Goal: Task Accomplishment & Management: Complete application form

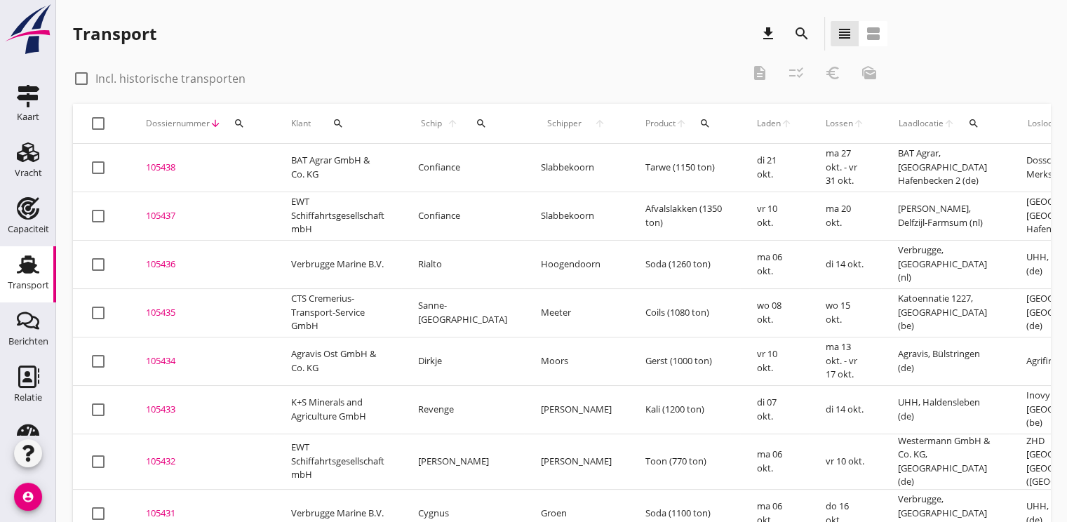
click at [234, 116] on button "search" at bounding box center [239, 123] width 25 height 25
click at [267, 161] on input "Zoeken op dossiernummer..." at bounding box center [305, 164] width 146 height 22
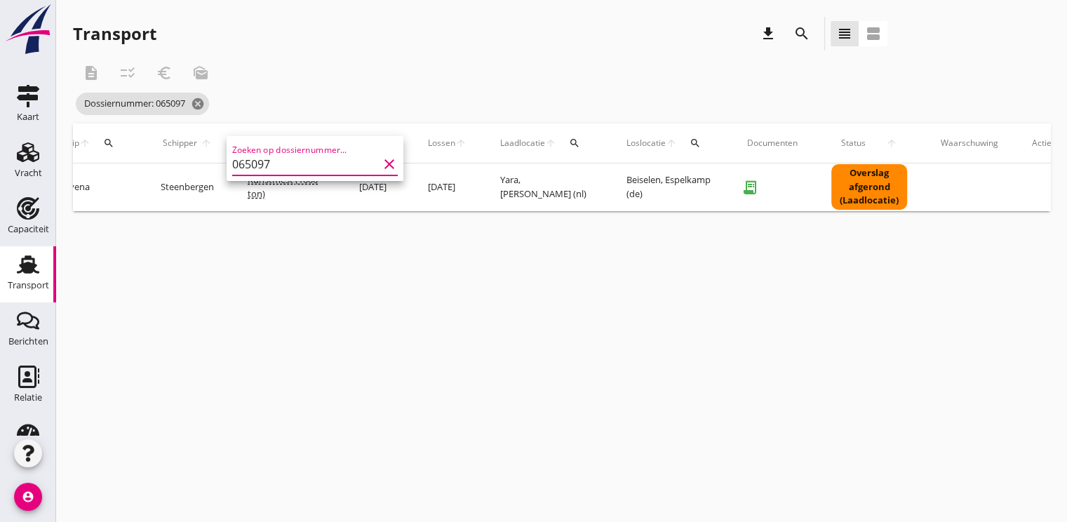
scroll to position [0, 376]
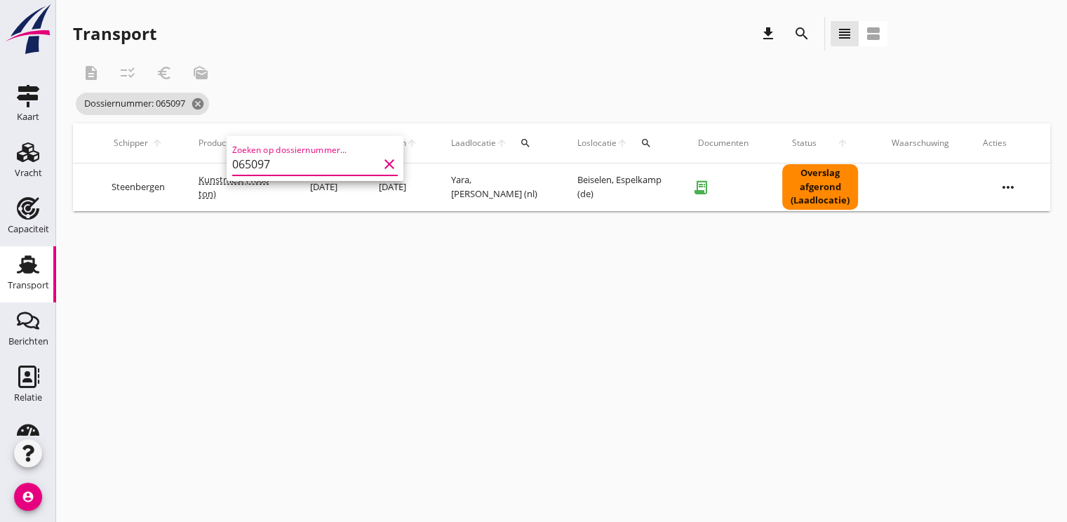
type input "065097"
click at [1007, 188] on icon "more_horiz" at bounding box center [1007, 187] width 39 height 39
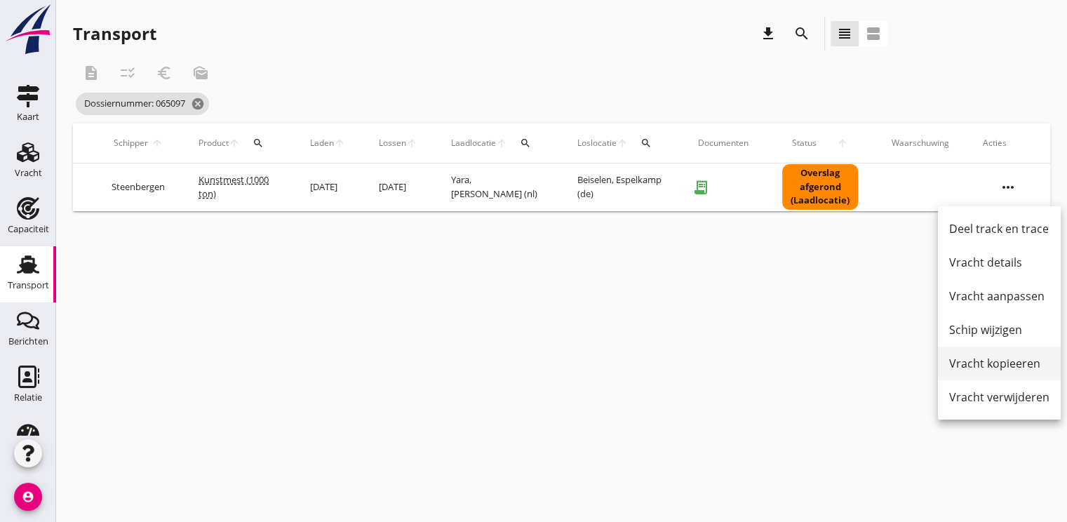
click at [981, 363] on div "Vracht kopieeren" at bounding box center [999, 363] width 100 height 17
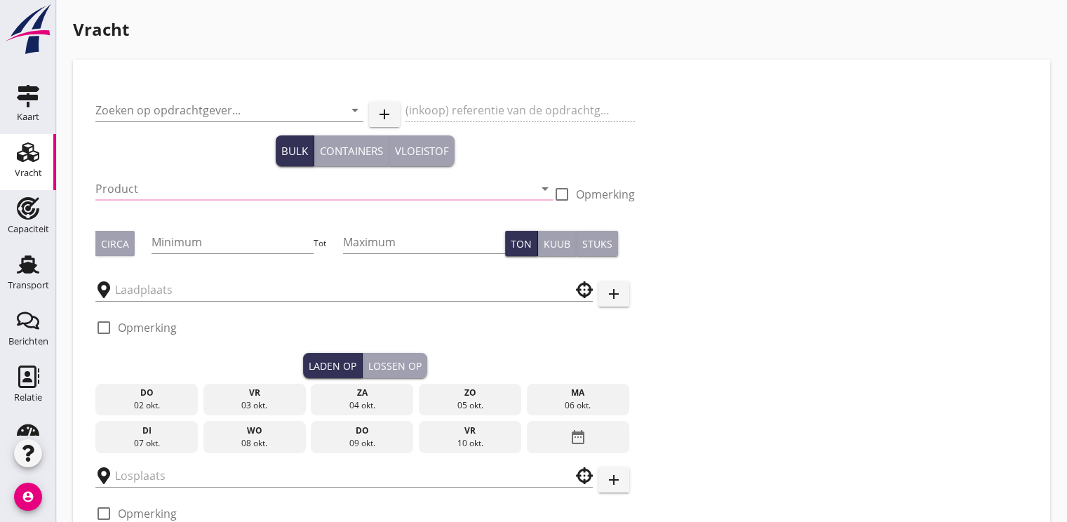
type input "YARA GmbH & Co. KG"
type input "Kunstmest (7242)"
checkbox input "true"
type input "1000"
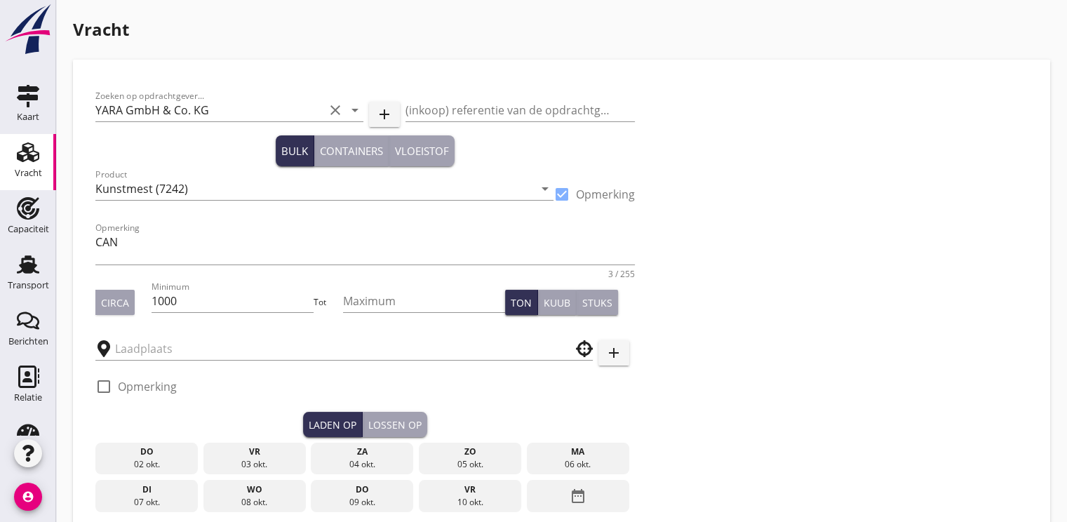
type input "Yara"
type input "Beiselen"
checkbox input "true"
type input "14000"
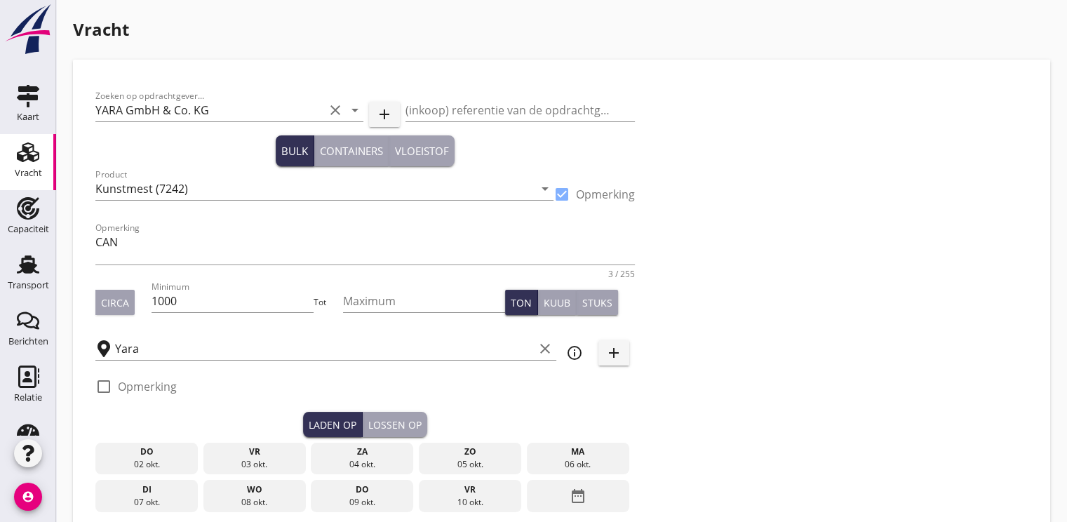
checkbox input "false"
radio input "false"
checkbox input "true"
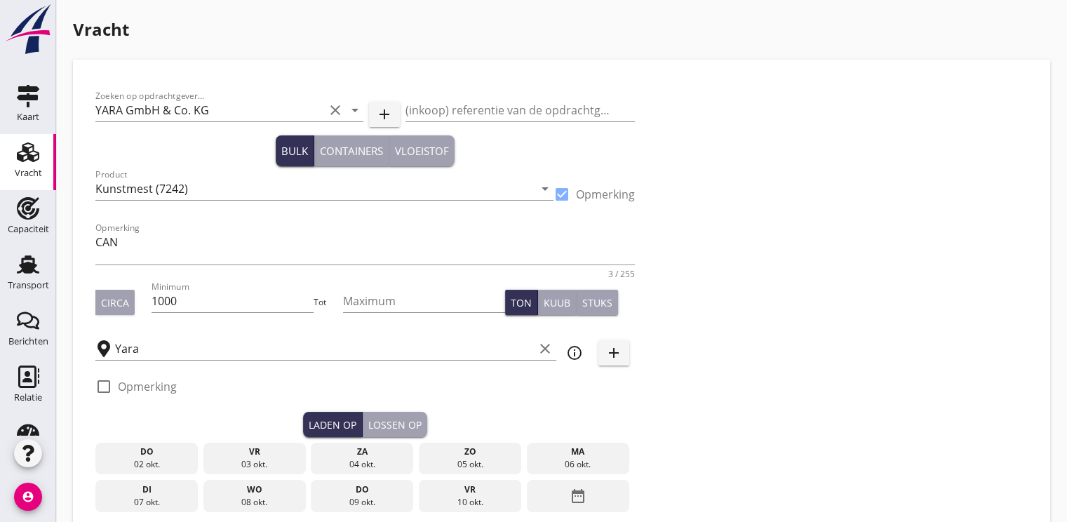
checkbox input "true"
radio input "false"
radio input "true"
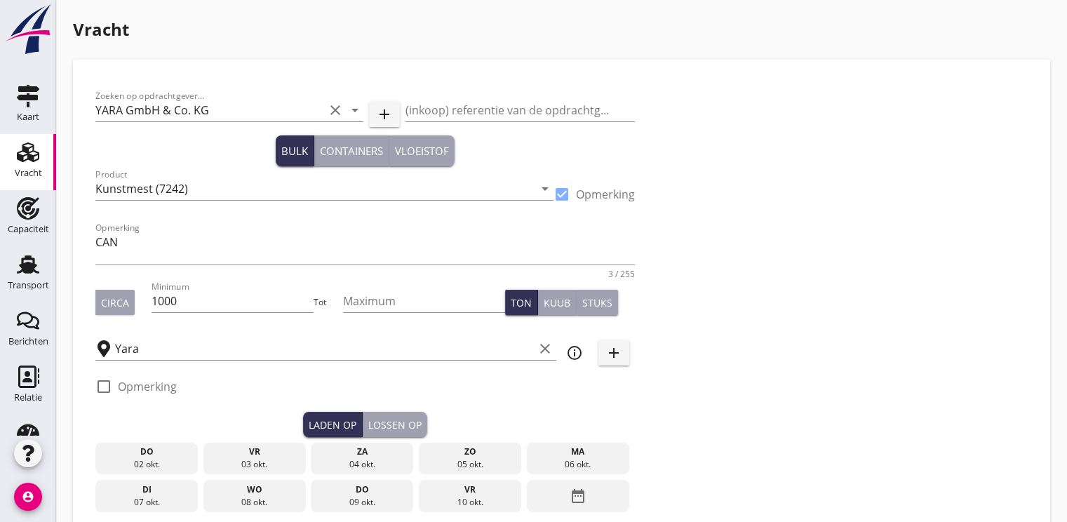
type input "2"
type input "5"
type input "14.65"
checkbox input "false"
radio input "false"
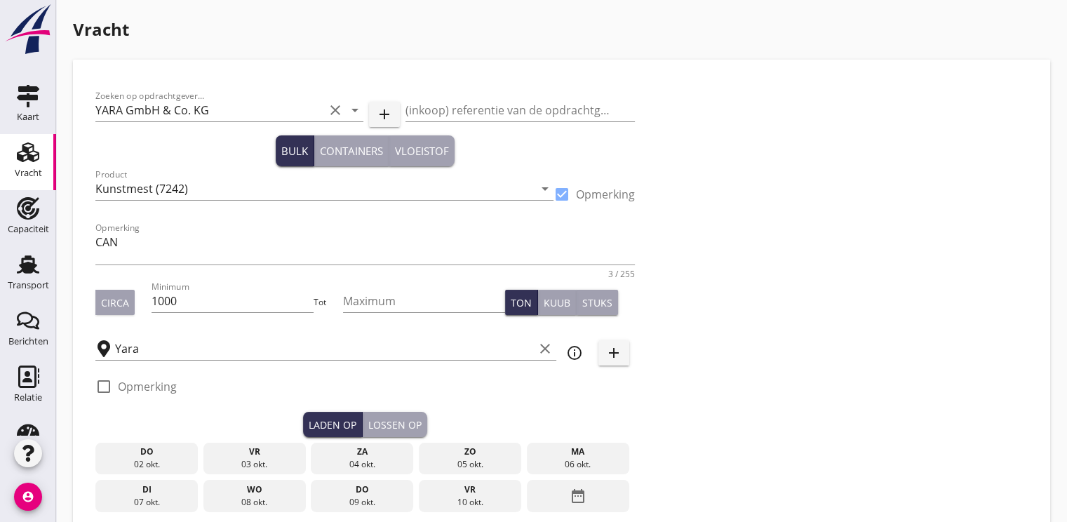
radio input "false"
checkbox input "true"
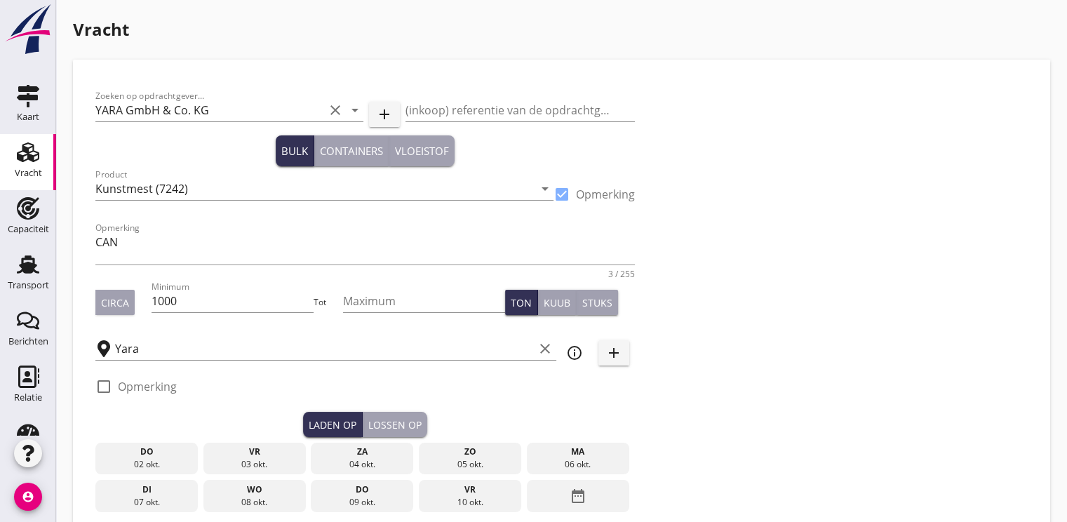
checkbox input "true"
type input "48"
type input "21"
click at [191, 300] on input "1000" at bounding box center [233, 301] width 163 height 22
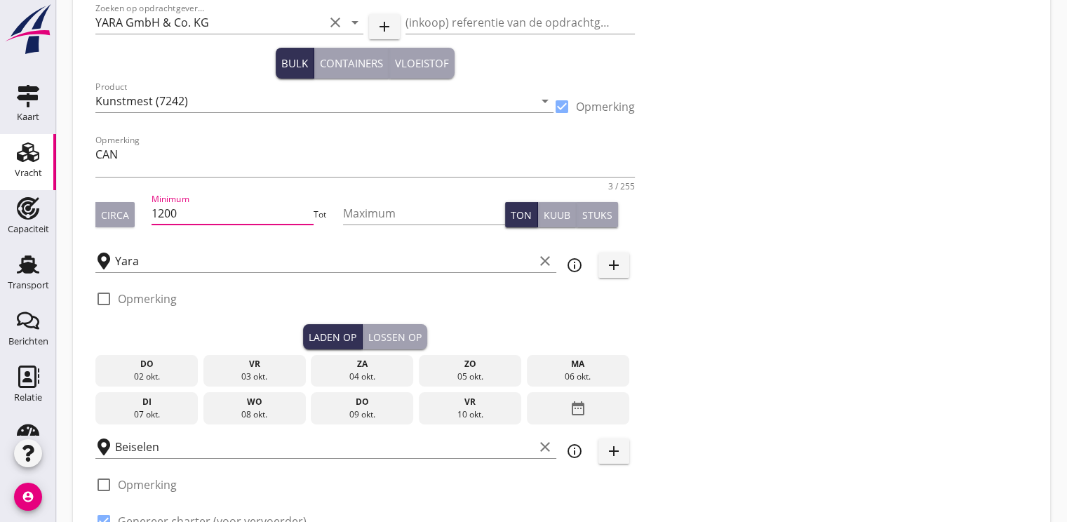
scroll to position [210, 0]
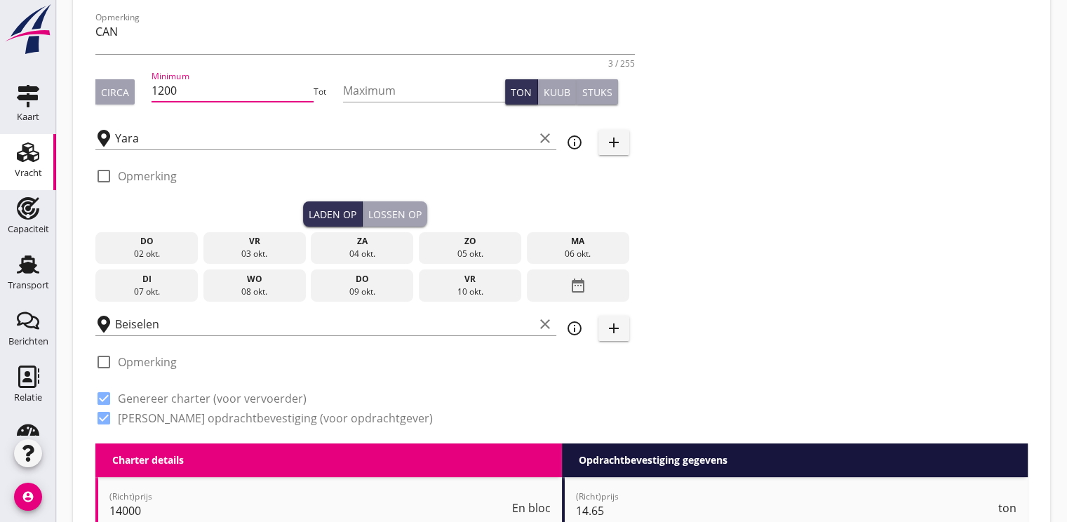
type input "1200"
click at [271, 283] on div "wo" at bounding box center [253, 279] width 95 height 13
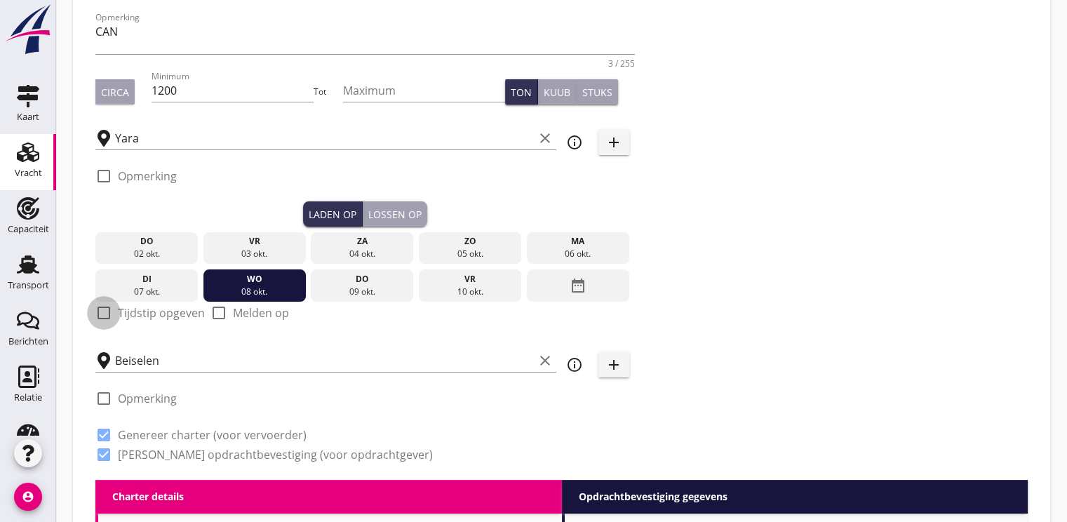
click at [114, 315] on div at bounding box center [104, 313] width 24 height 24
checkbox input "true"
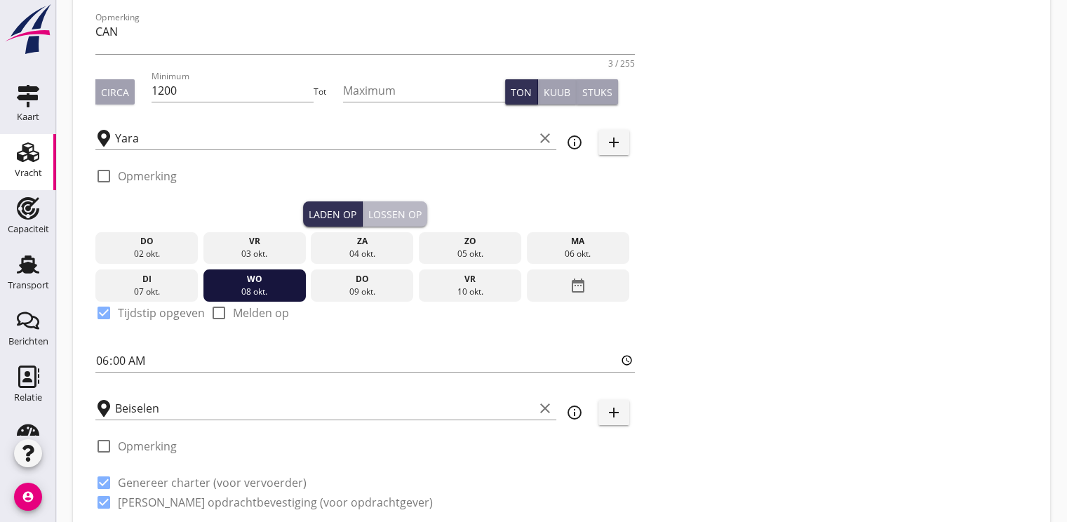
click at [396, 216] on div "Lossen op" at bounding box center [394, 214] width 53 height 15
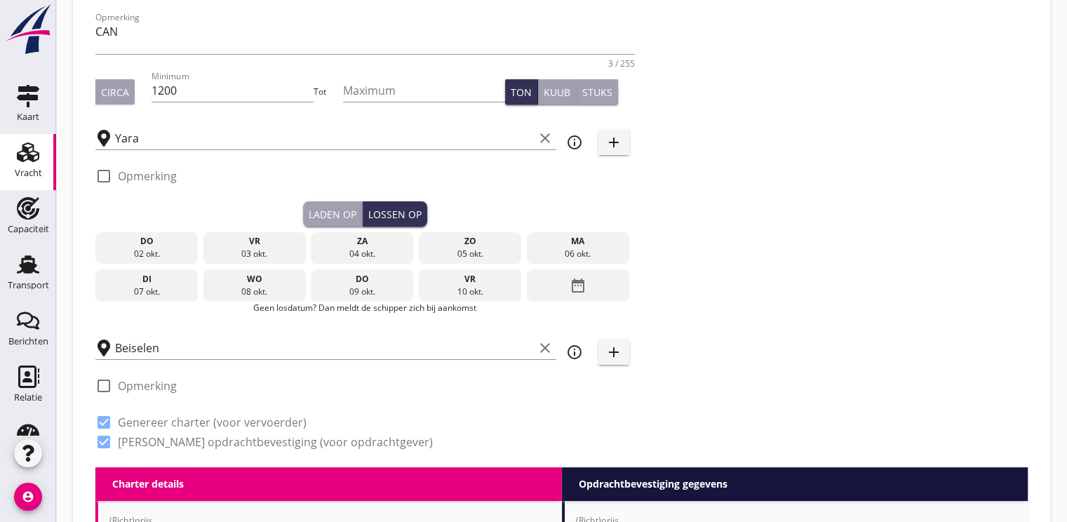
click at [586, 288] on div "date_range" at bounding box center [578, 285] width 102 height 32
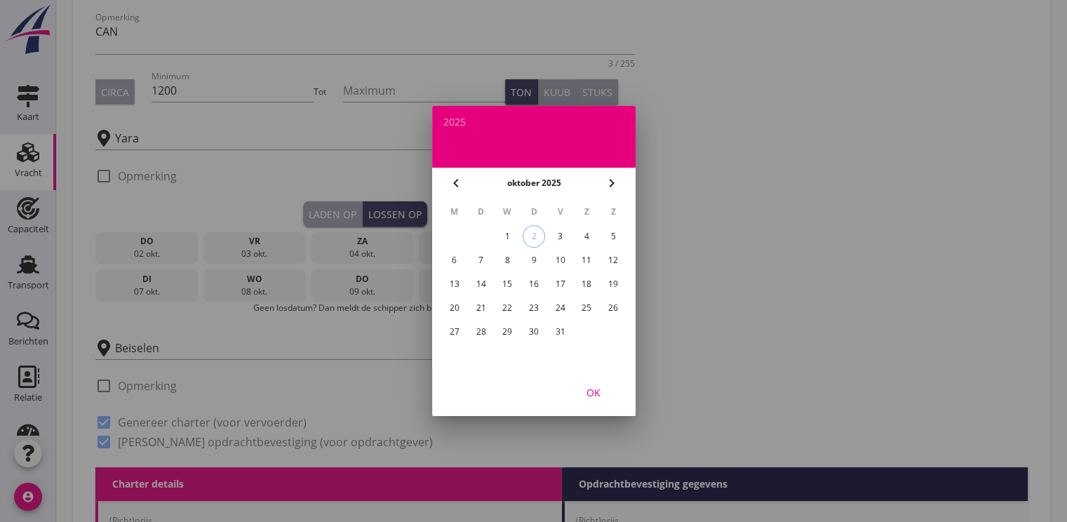
click at [503, 281] on div "15" at bounding box center [507, 284] width 22 height 22
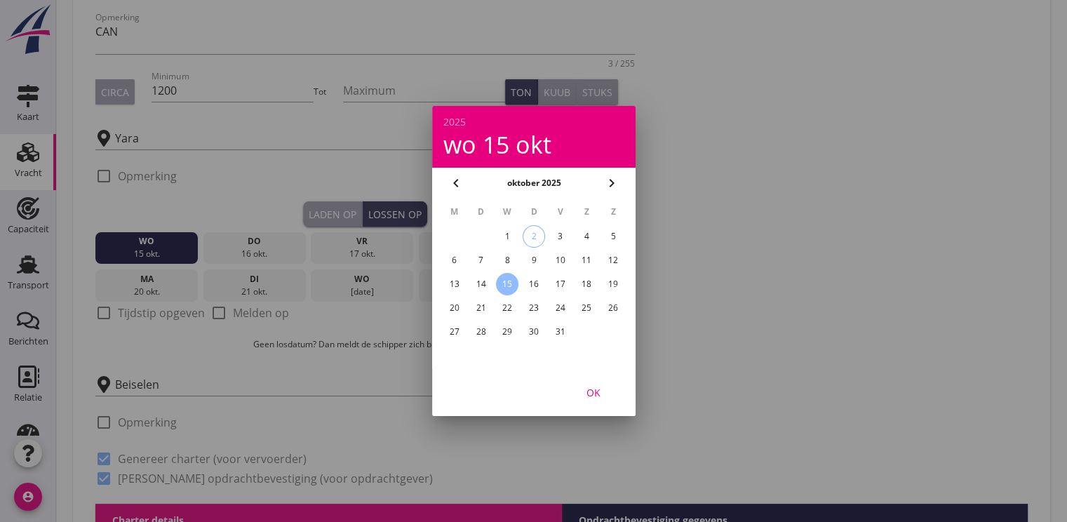
click at [603, 404] on button "OK" at bounding box center [594, 392] width 62 height 25
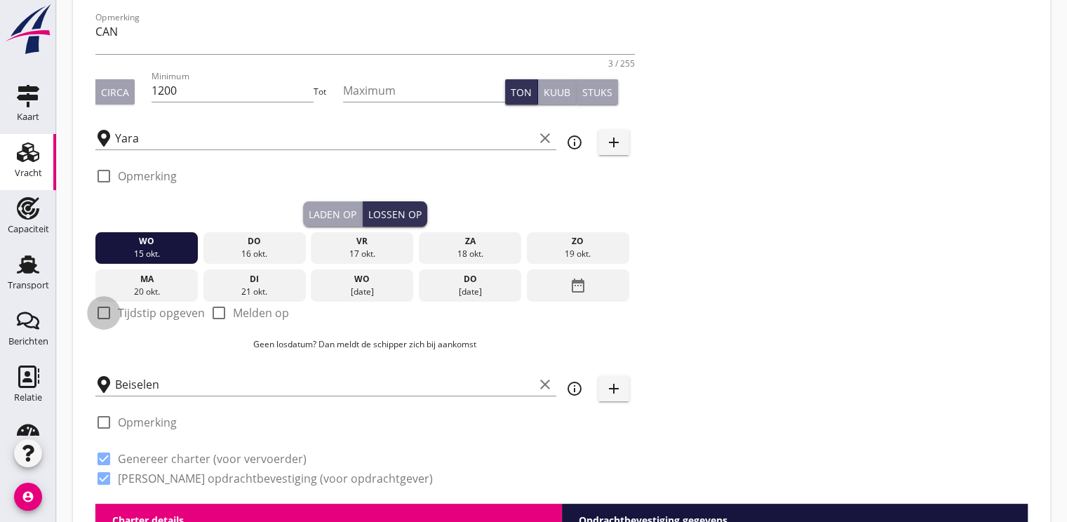
click at [109, 312] on div at bounding box center [104, 313] width 24 height 24
checkbox input "true"
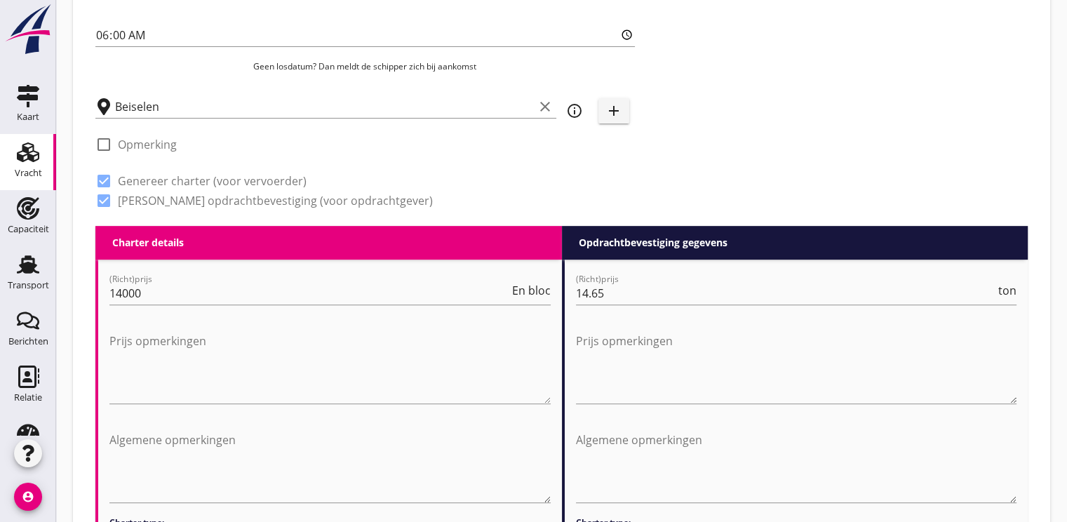
scroll to position [561, 0]
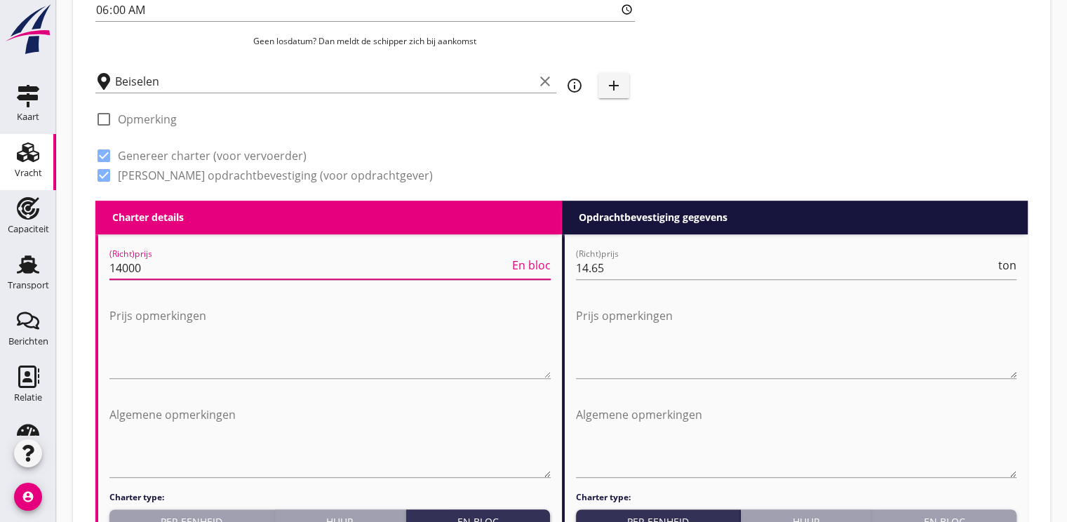
click at [163, 272] on input "14000" at bounding box center [309, 268] width 400 height 22
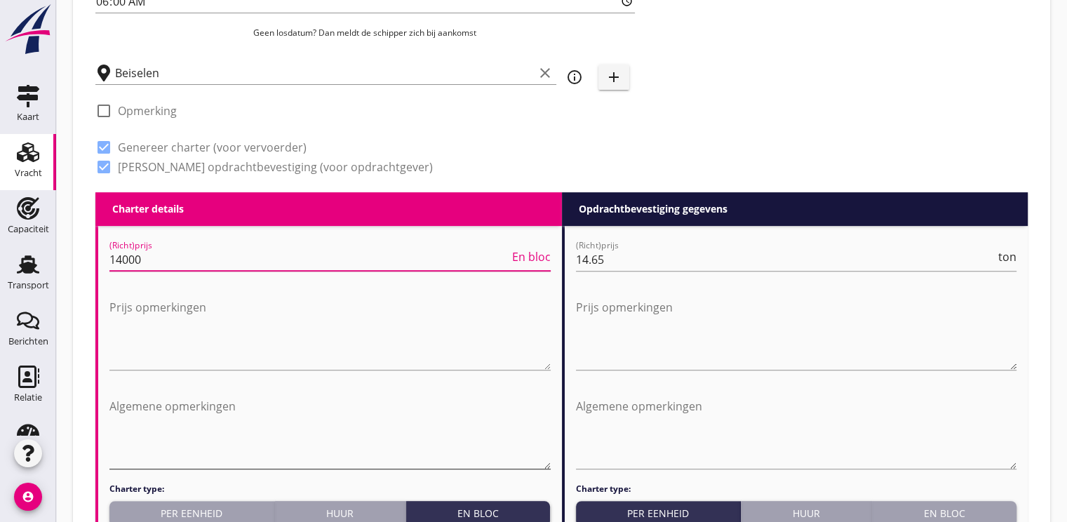
scroll to position [701, 0]
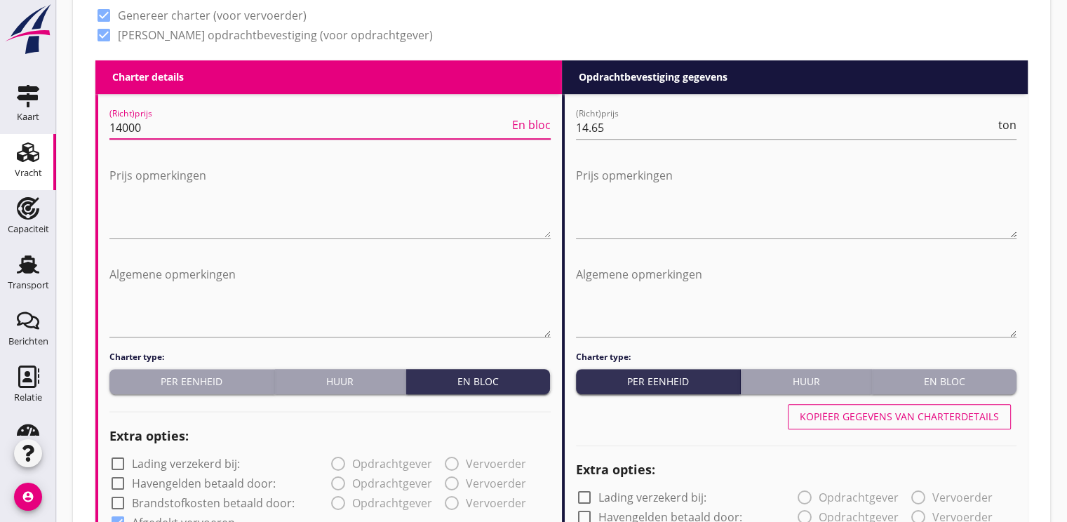
click at [199, 383] on div "Per eenheid" at bounding box center [192, 381] width 154 height 15
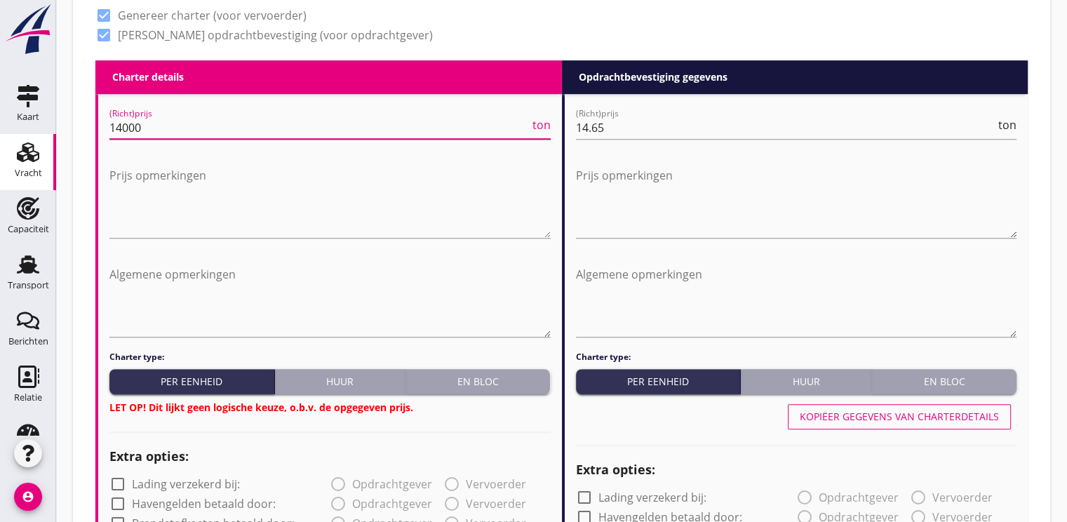
click at [157, 126] on input "14000" at bounding box center [319, 127] width 420 height 22
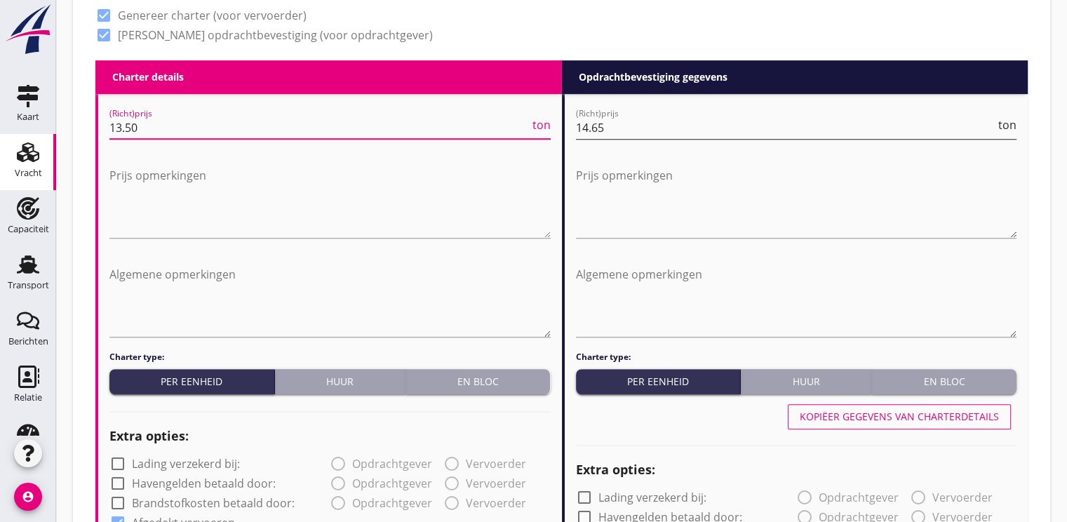
type input "13.50"
click at [606, 130] on input "14.65" at bounding box center [786, 127] width 420 height 22
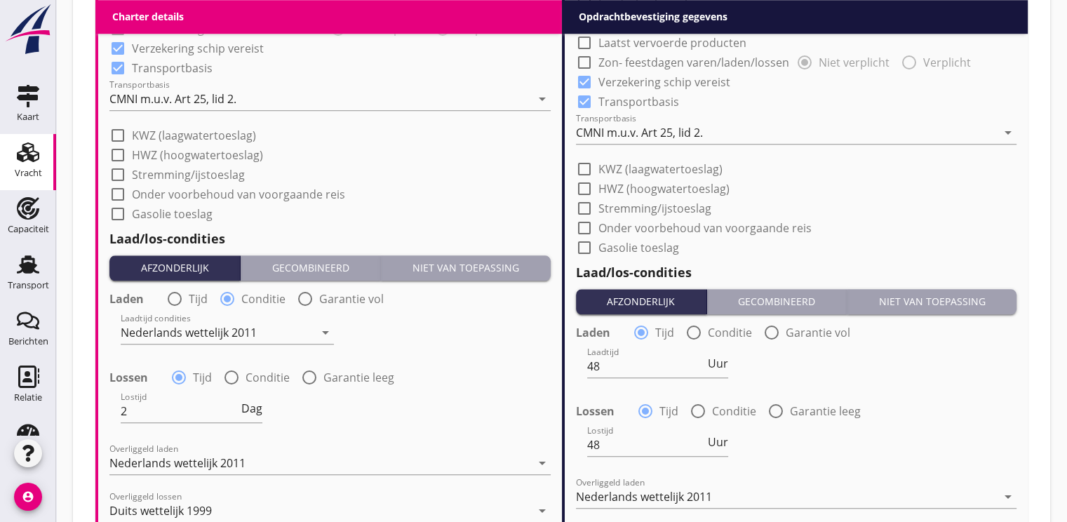
scroll to position [1403, 0]
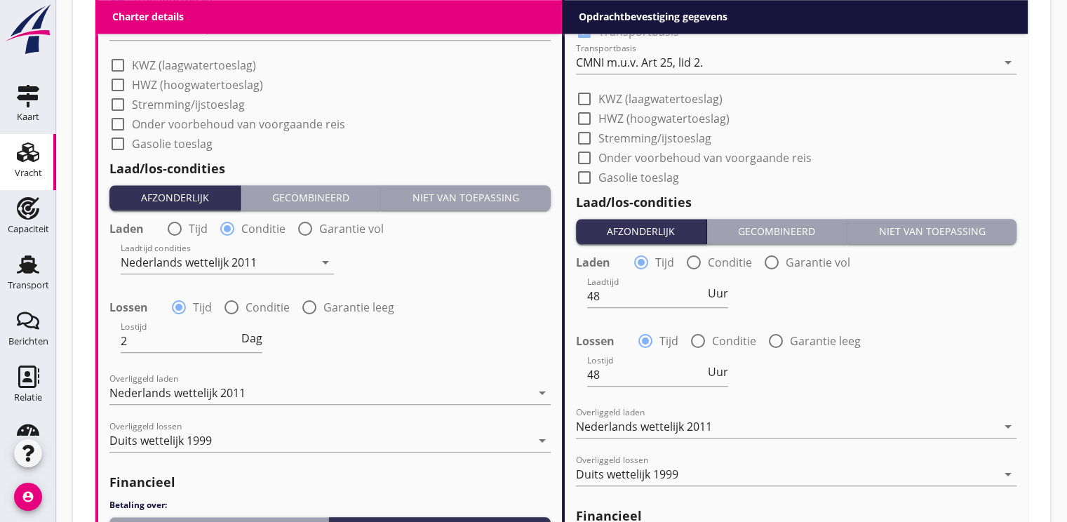
type input "13.45"
click at [171, 227] on div at bounding box center [175, 229] width 24 height 24
radio input "true"
click at [160, 260] on input "Laadtijd" at bounding box center [180, 262] width 119 height 22
click at [248, 265] on span "Uur" at bounding box center [252, 259] width 20 height 11
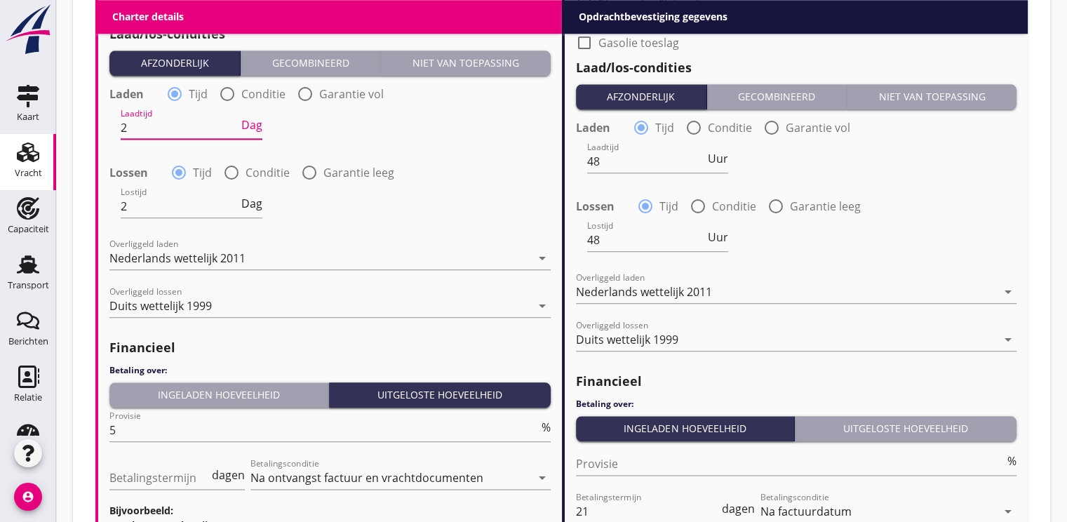
scroll to position [1613, 0]
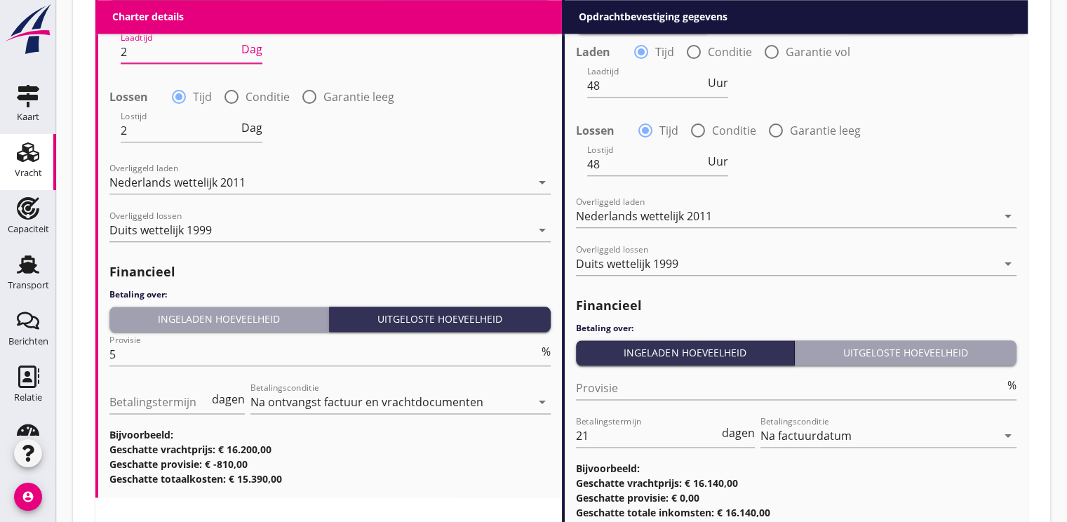
type input "2"
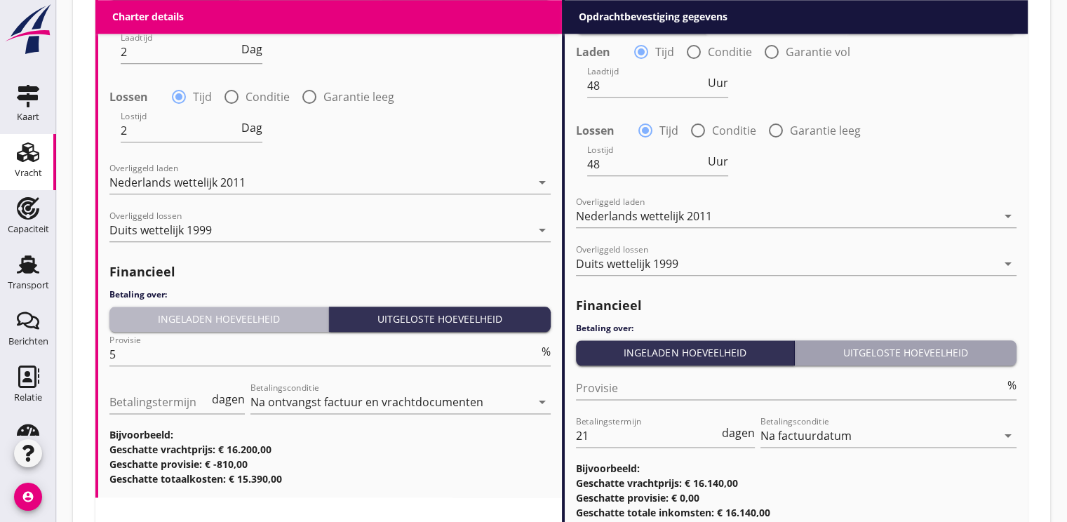
click at [210, 315] on div "Ingeladen hoeveelheid" at bounding box center [219, 318] width 208 height 15
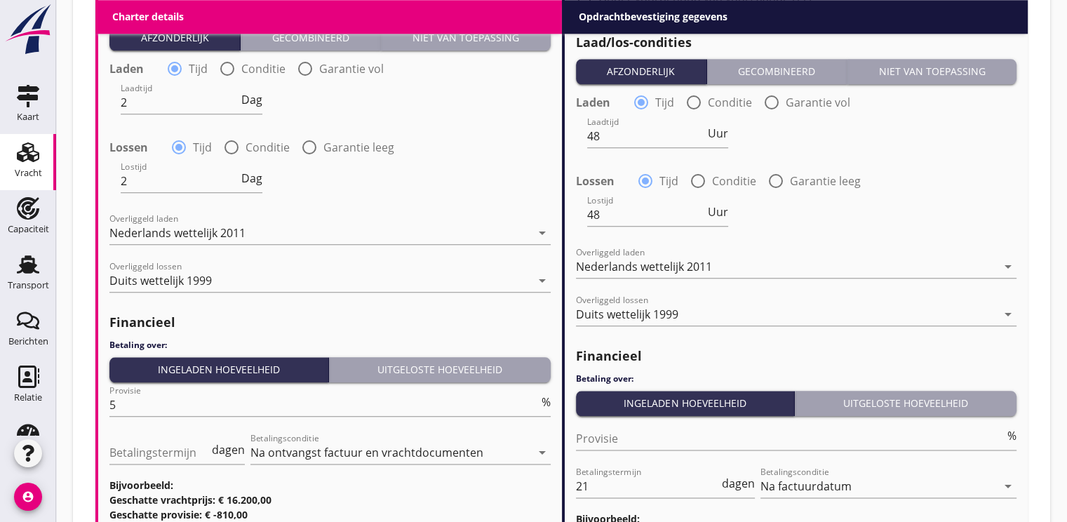
scroll to position [1717, 0]
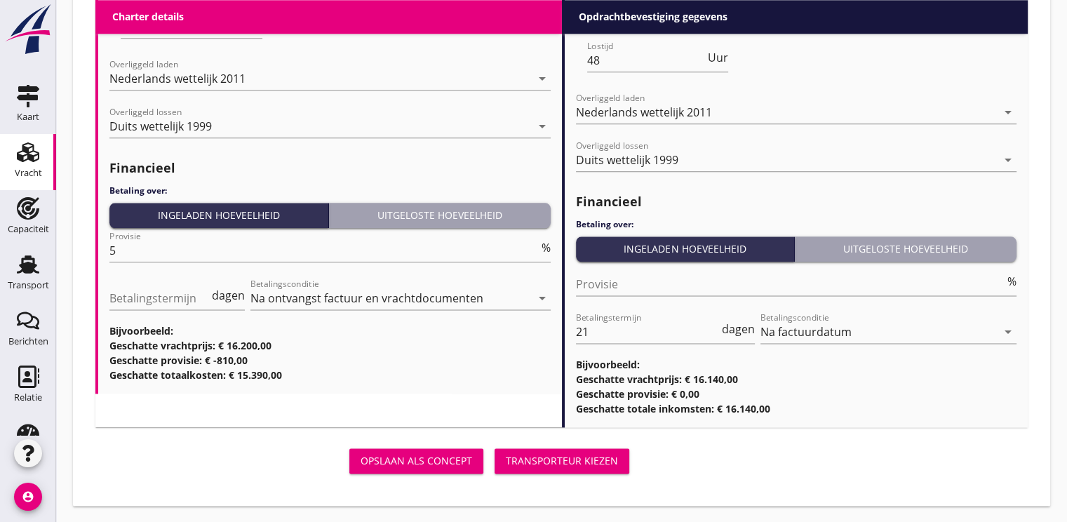
click at [546, 457] on div "Transporteur kiezen" at bounding box center [562, 460] width 112 height 15
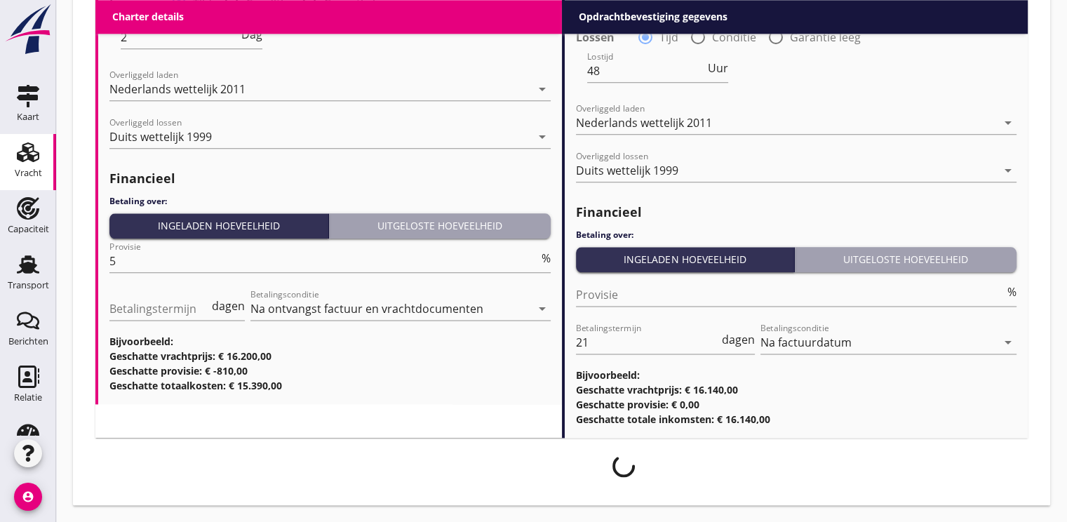
scroll to position [1706, 0]
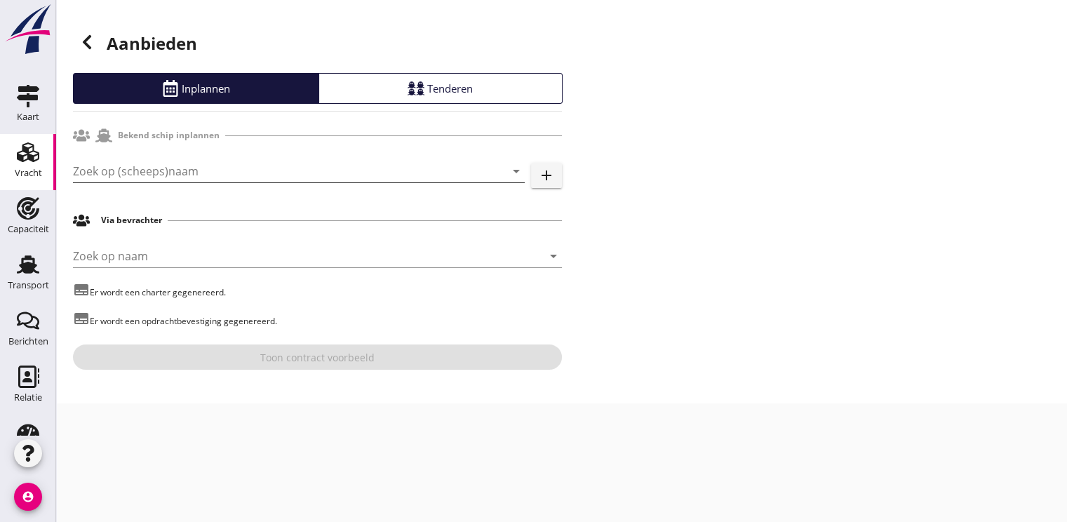
click at [128, 168] on input "Zoek op (scheeps)naam" at bounding box center [279, 171] width 412 height 22
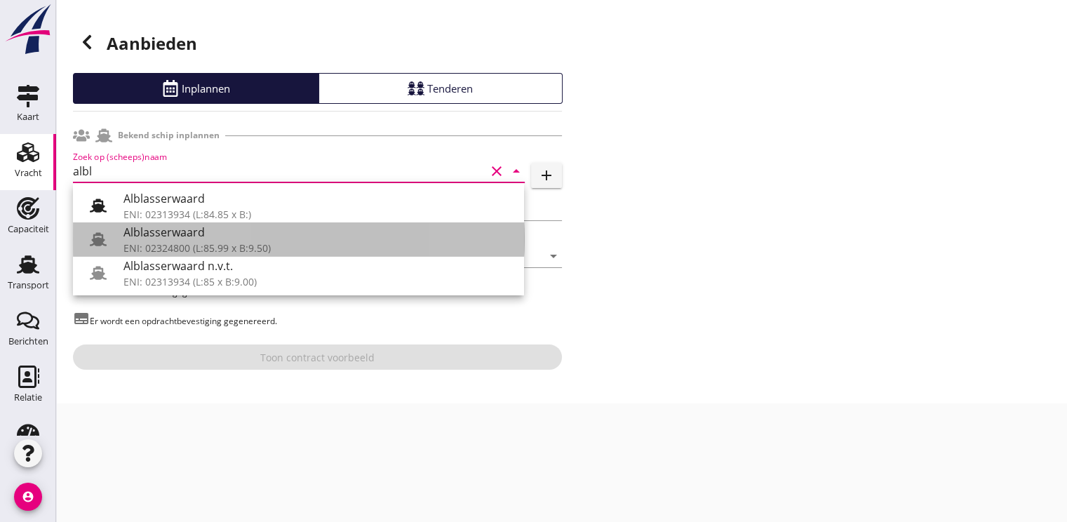
click at [145, 236] on div "Alblasserwaard" at bounding box center [317, 232] width 389 height 17
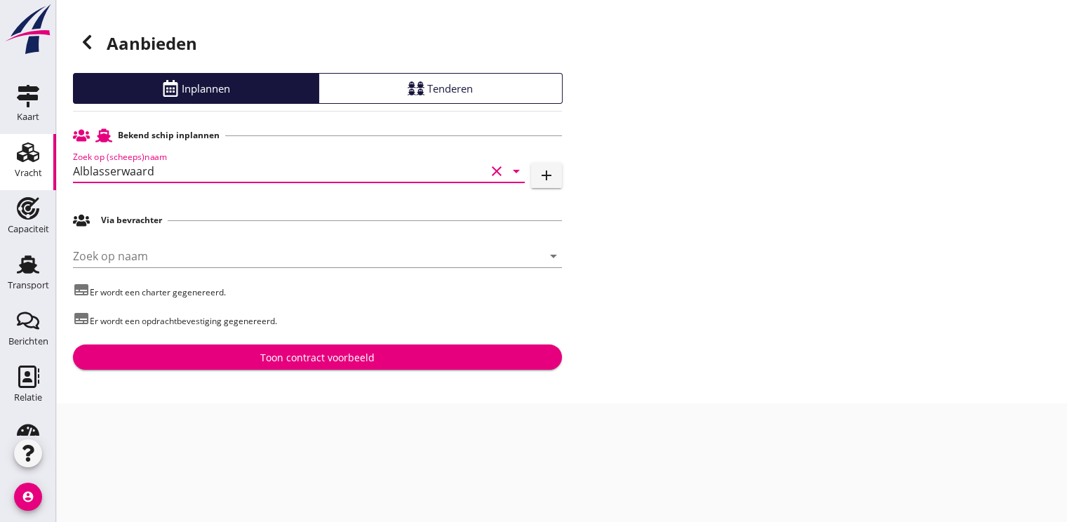
type input "Alblasserwaard"
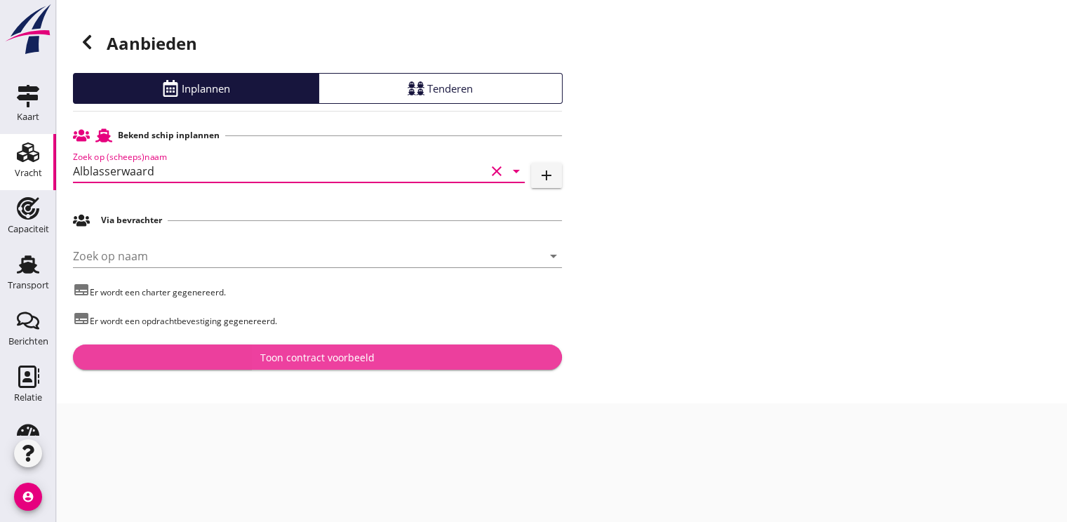
click at [292, 356] on div "Toon contract voorbeeld" at bounding box center [317, 357] width 114 height 15
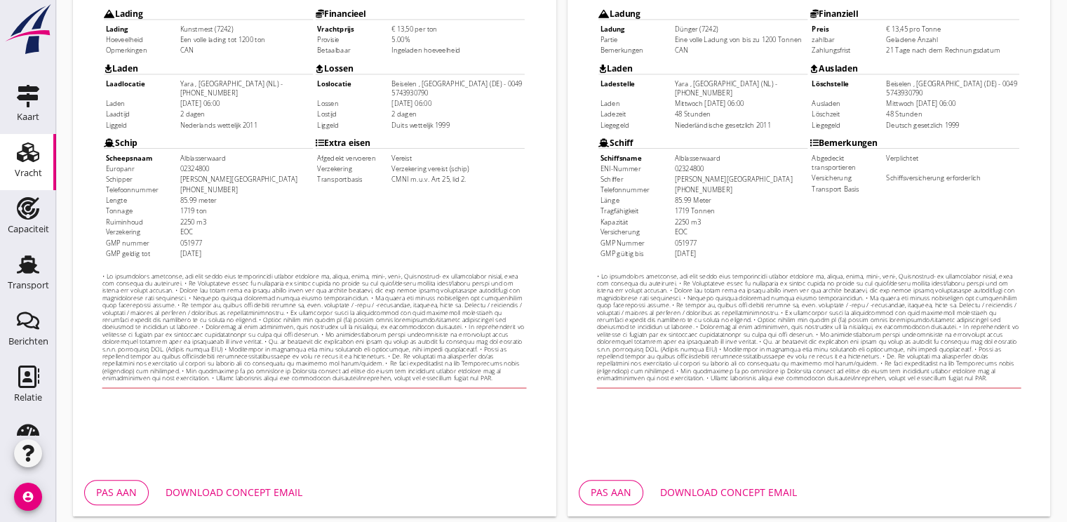
scroll to position [412, 0]
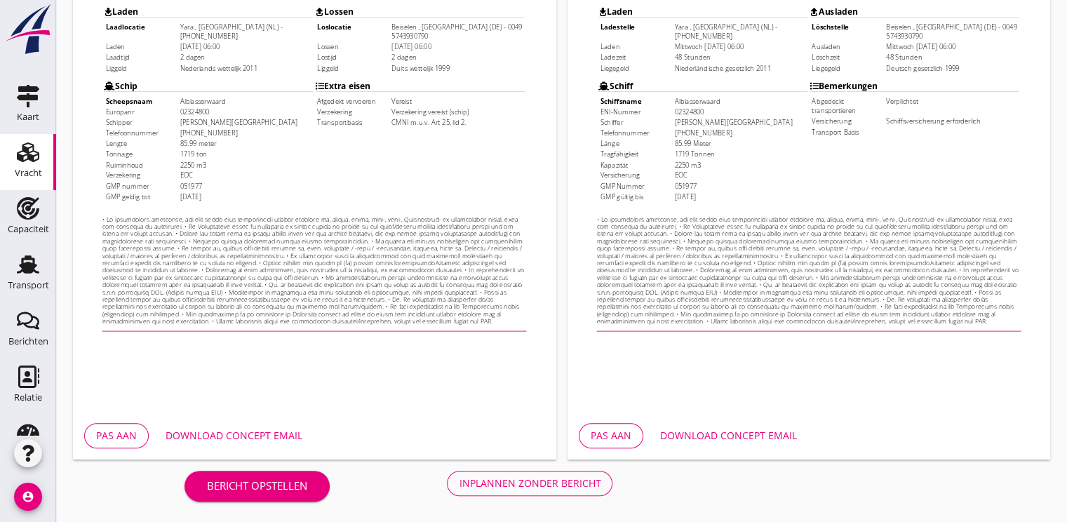
click at [233, 423] on button "Download concept email" at bounding box center [233, 435] width 159 height 25
click at [535, 481] on div "Inplannen zonder bericht" at bounding box center [530, 483] width 142 height 15
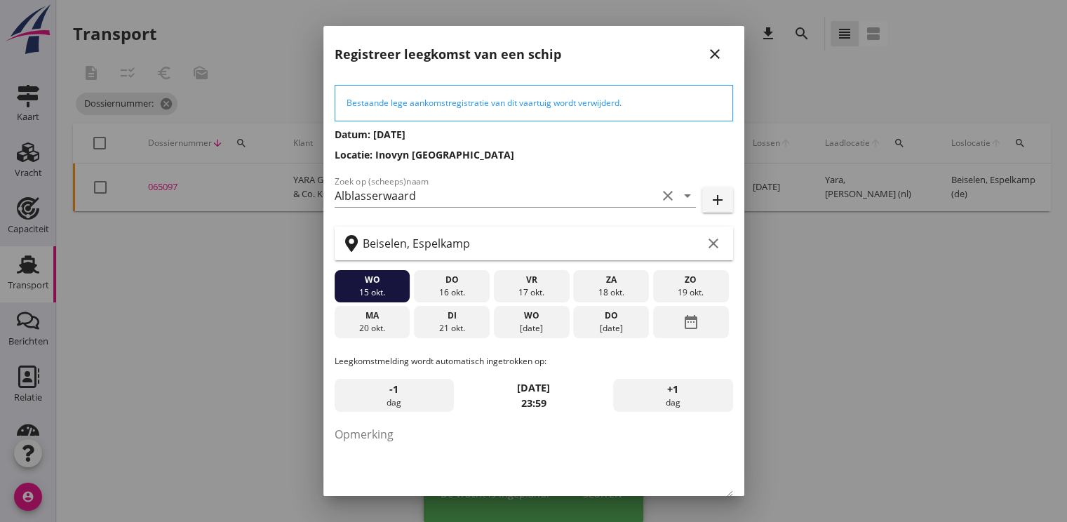
scroll to position [73, 0]
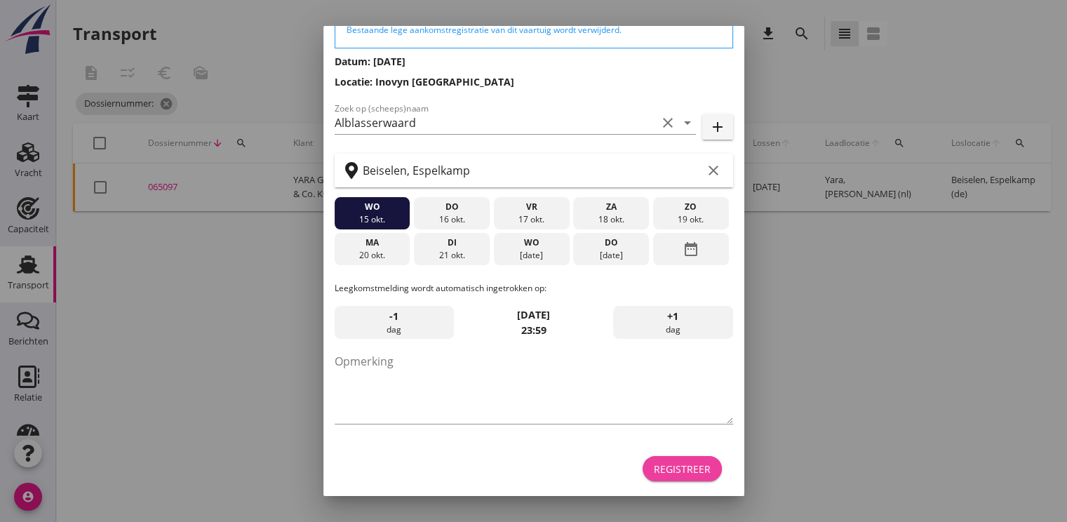
click at [686, 466] on div "Registreer" at bounding box center [682, 469] width 57 height 15
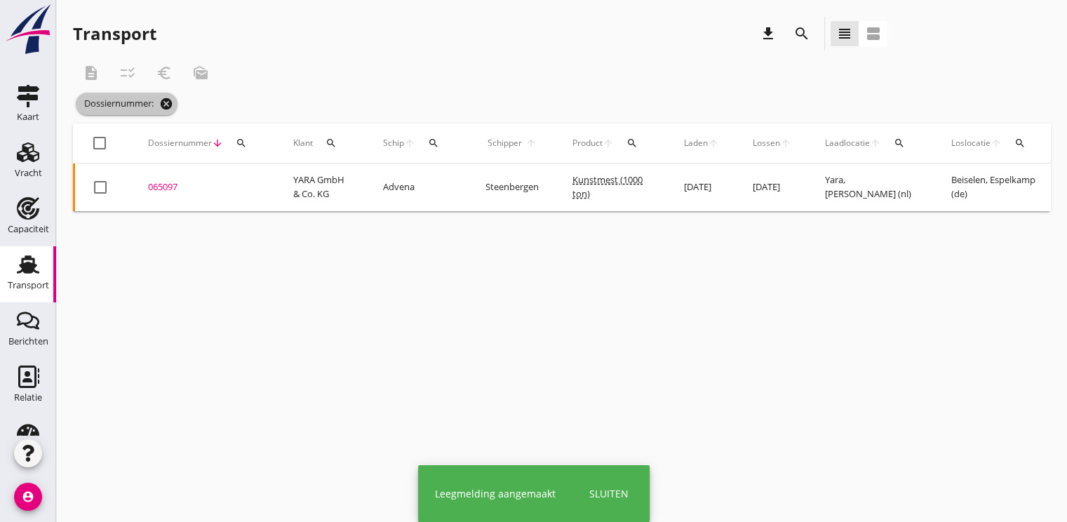
click at [170, 104] on icon "cancel" at bounding box center [166, 104] width 14 height 14
